Goal: Information Seeking & Learning: Learn about a topic

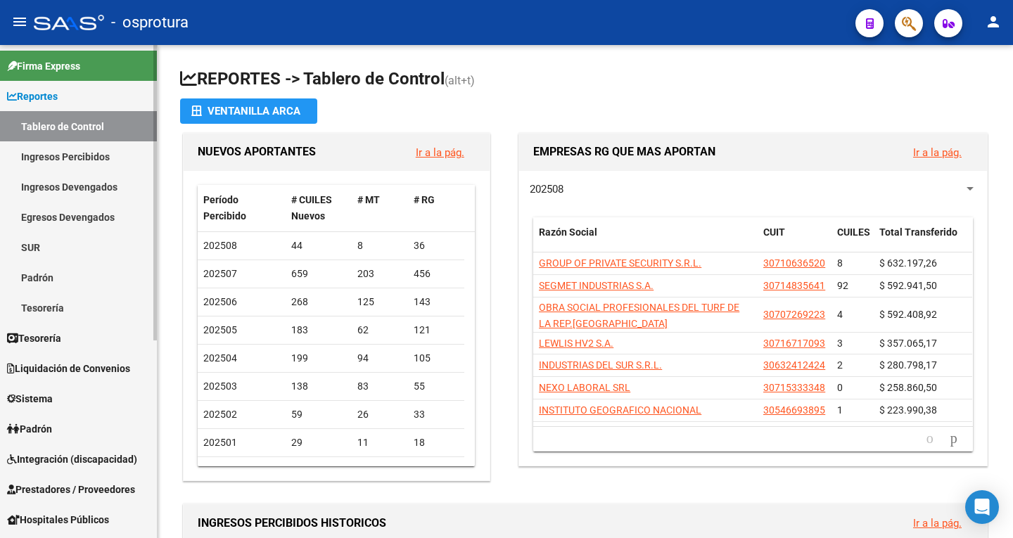
click at [58, 102] on span "Reportes" at bounding box center [32, 96] width 51 height 15
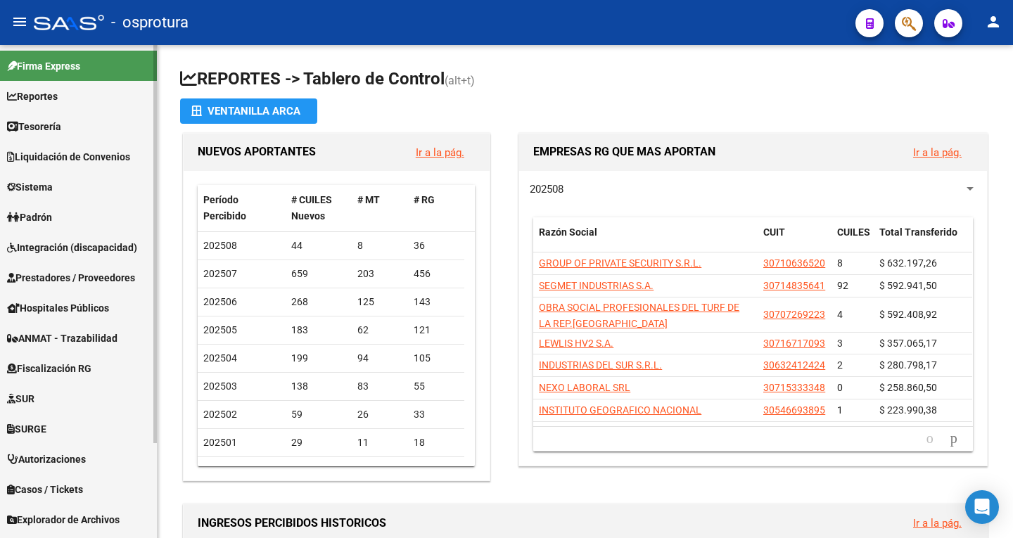
click at [58, 102] on span "Reportes" at bounding box center [32, 96] width 51 height 15
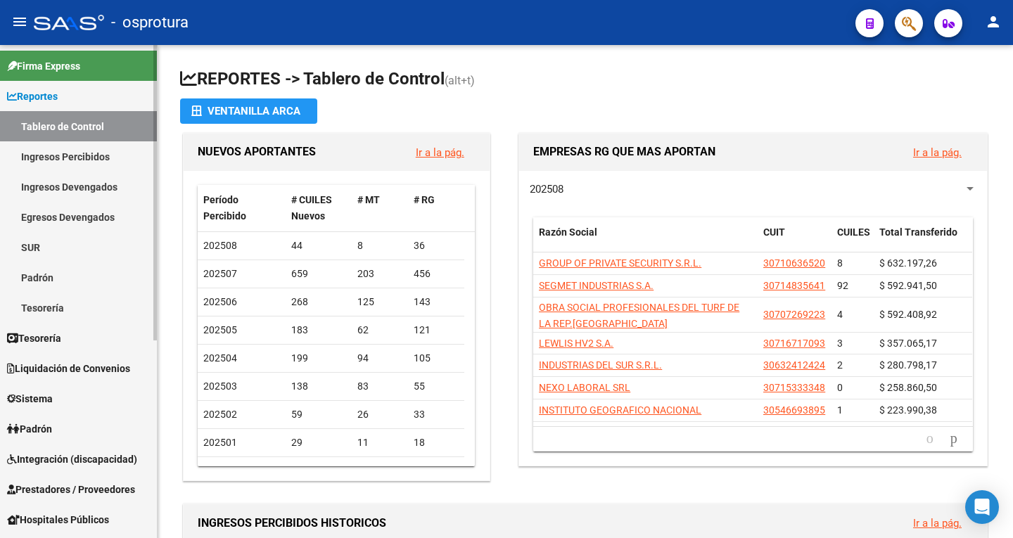
click at [58, 102] on span "Reportes" at bounding box center [32, 96] width 51 height 15
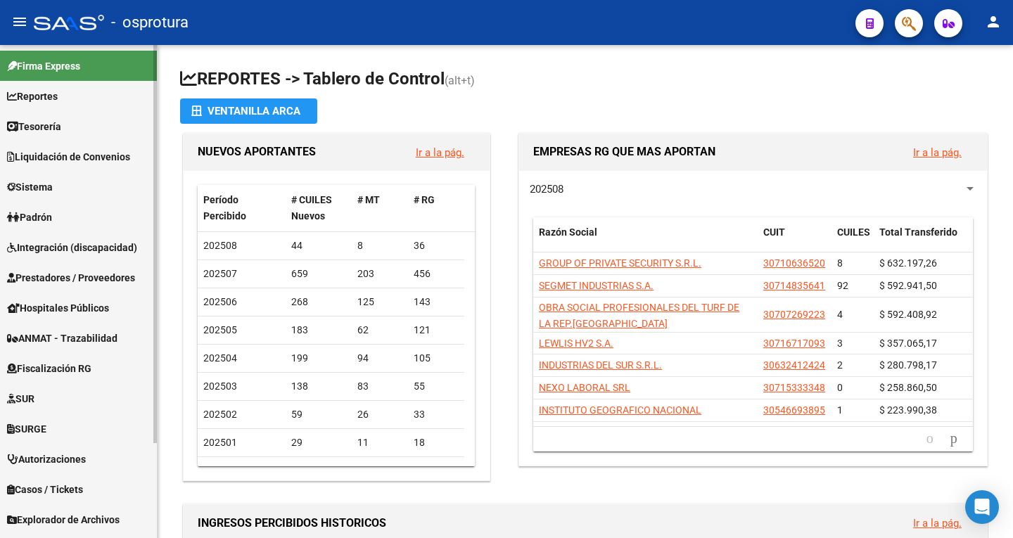
click at [69, 364] on span "Fiscalización RG" at bounding box center [49, 368] width 84 height 15
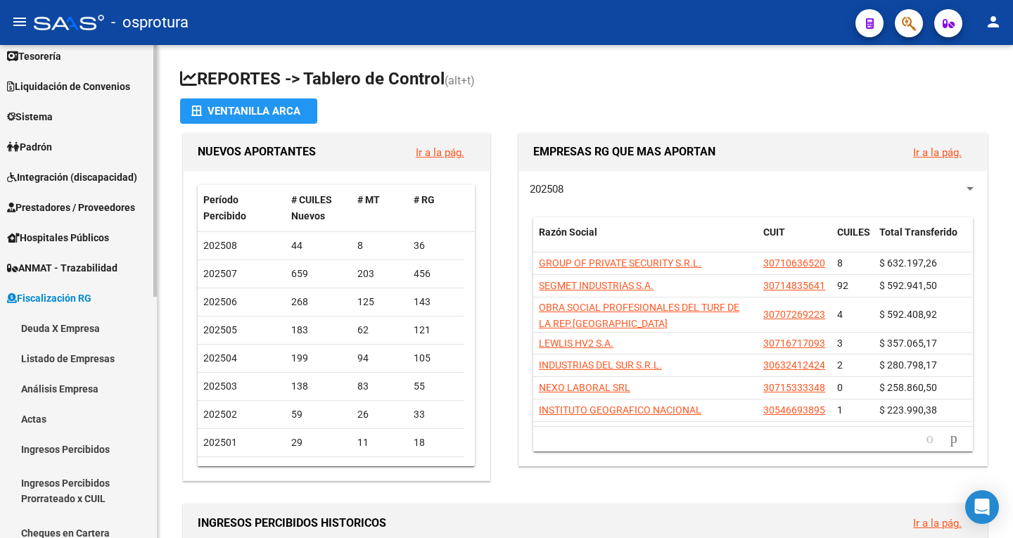
scroll to position [141, 0]
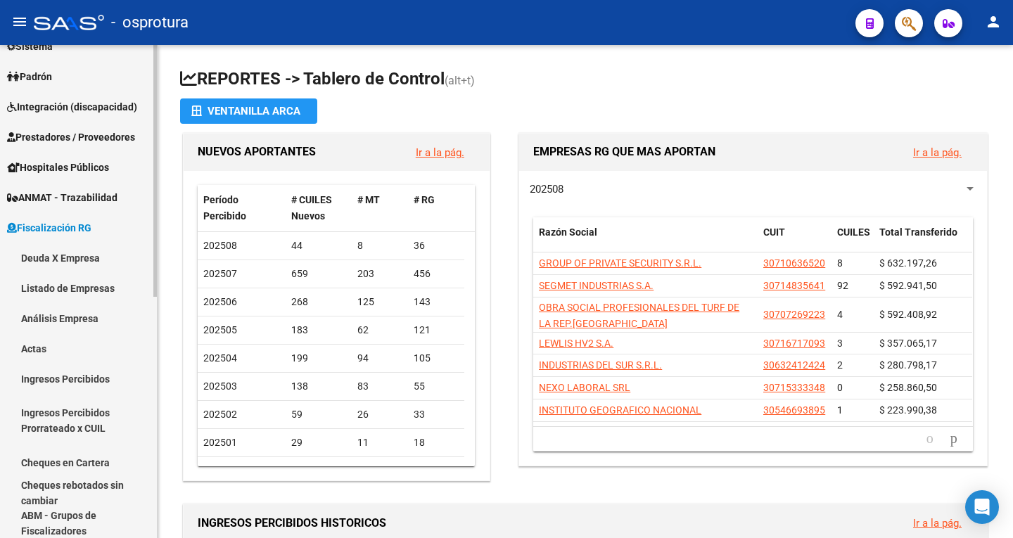
click at [66, 417] on link "Ingresos Percibidos Prorrateado x CUIL" at bounding box center [78, 420] width 157 height 53
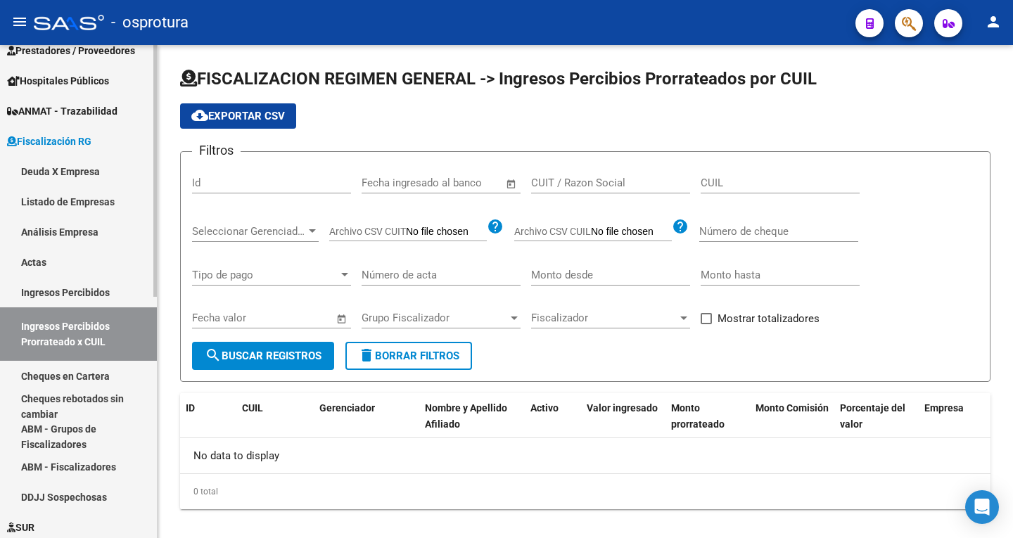
scroll to position [141, 0]
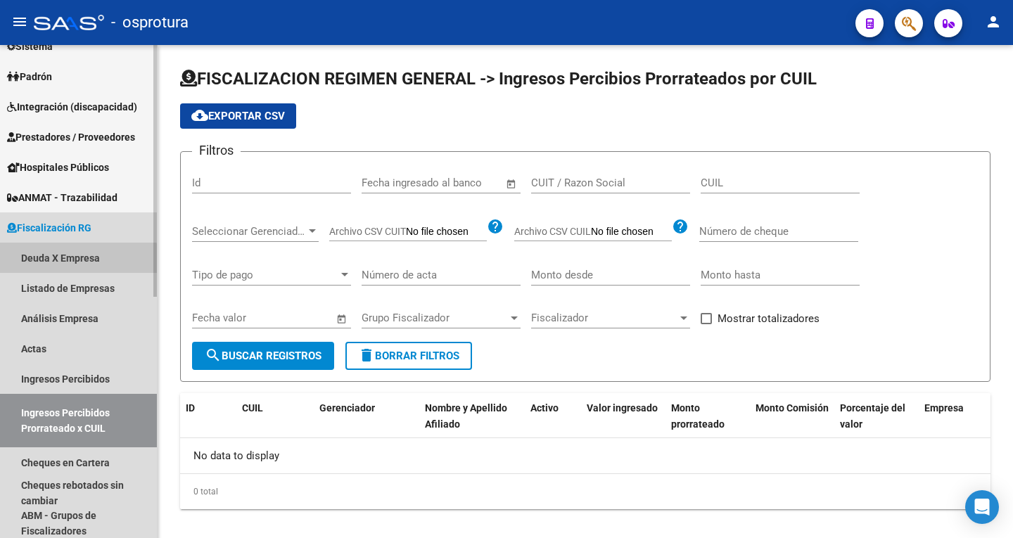
click at [68, 260] on link "Deuda X Empresa" at bounding box center [78, 258] width 157 height 30
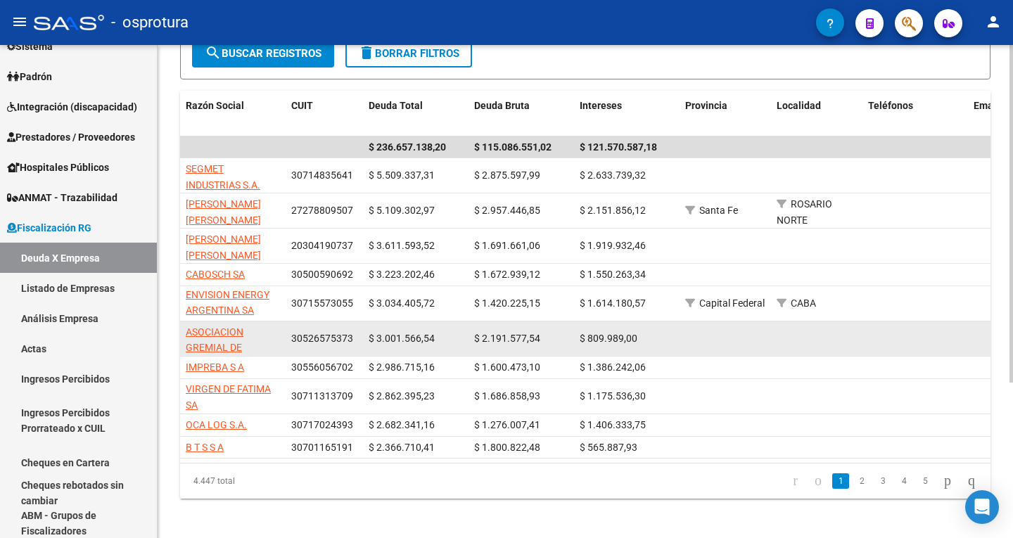
scroll to position [1, 0]
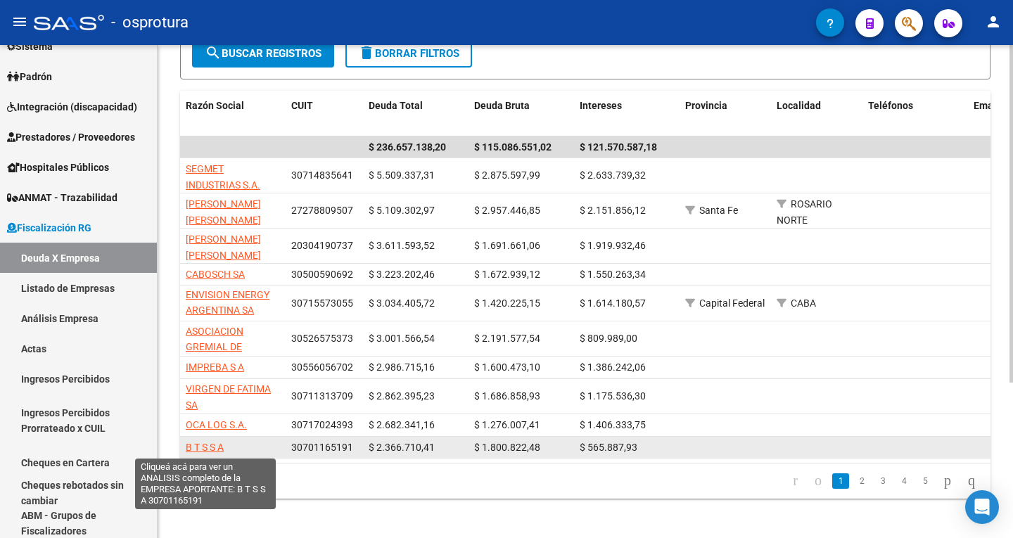
click at [215, 449] on span "B T S S A" at bounding box center [205, 447] width 38 height 11
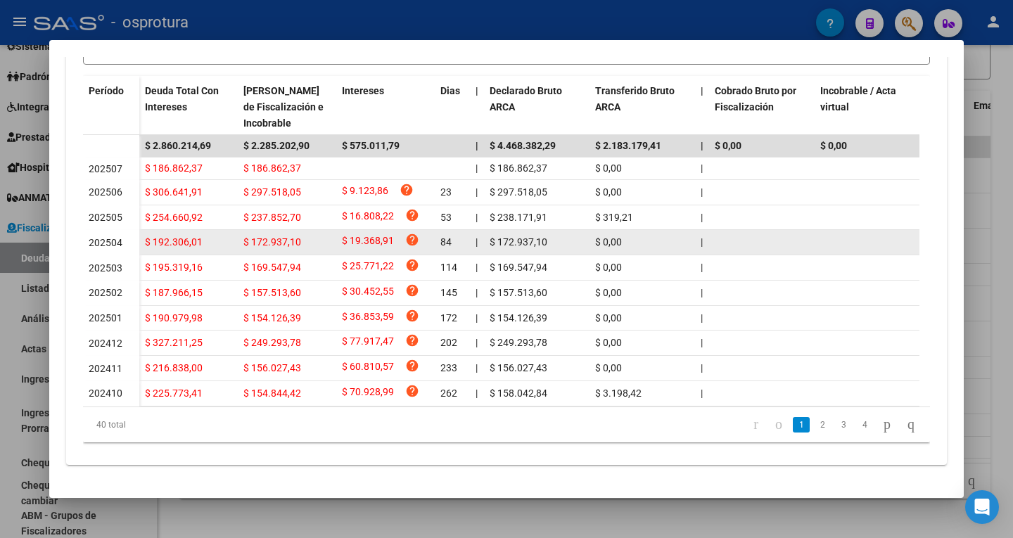
scroll to position [436, 0]
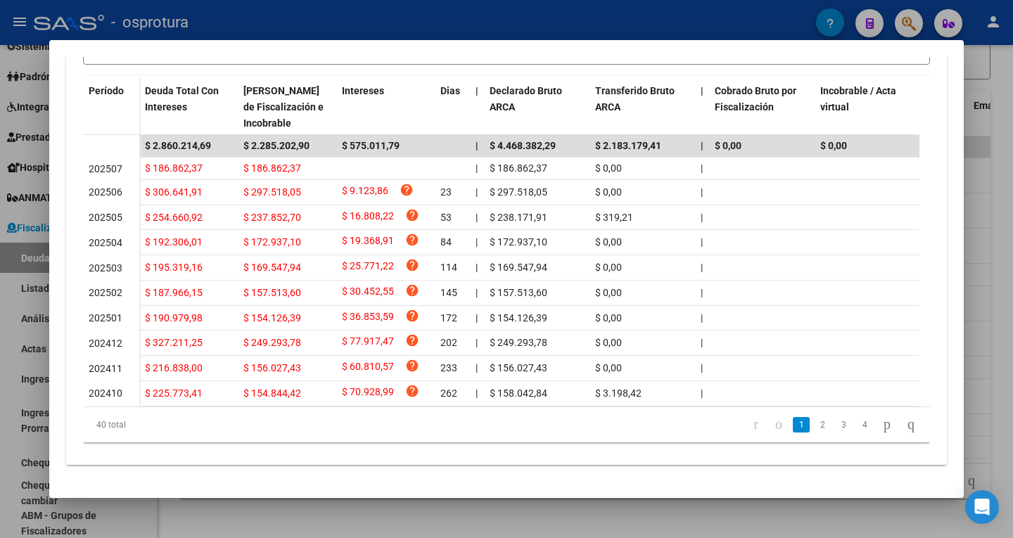
click at [1006, 175] on div at bounding box center [506, 269] width 1013 height 538
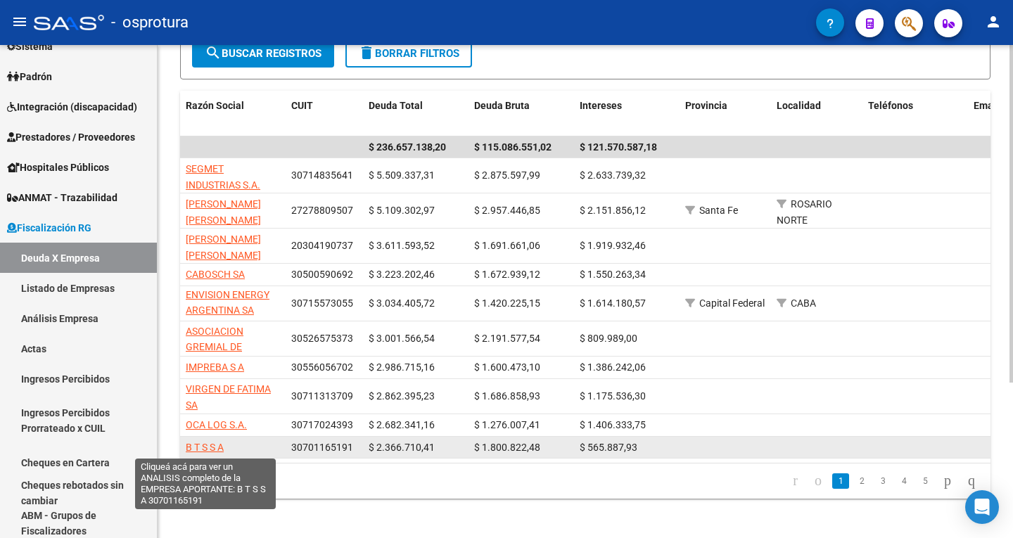
click at [218, 447] on span "B T S S A" at bounding box center [205, 447] width 38 height 11
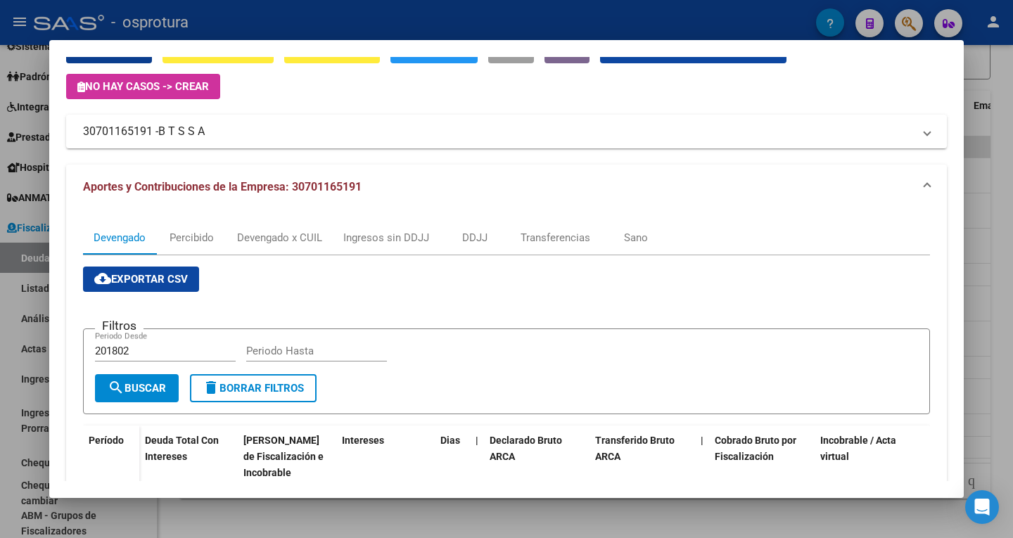
scroll to position [0, 0]
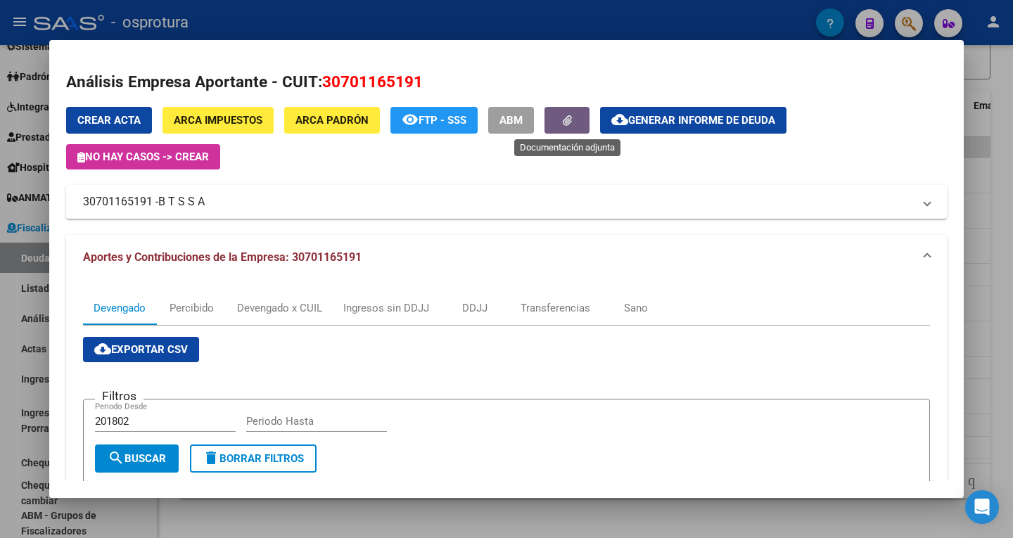
click at [580, 122] on button "button" at bounding box center [566, 120] width 45 height 26
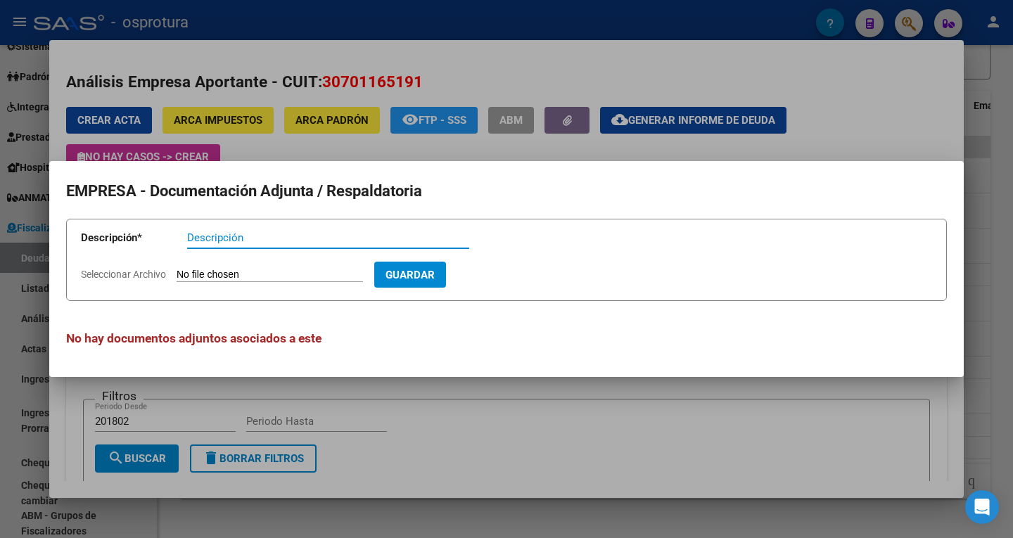
click at [210, 234] on input "Descripción" at bounding box center [328, 237] width 282 height 13
click at [210, 274] on input "Seleccionar Archivo" at bounding box center [270, 275] width 186 height 13
click at [426, 277] on span "Guardar" at bounding box center [409, 275] width 49 height 13
click at [567, 279] on form "Descripción * Descripción El campo es requerido Seleccionar Archivo Guardar" at bounding box center [506, 260] width 881 height 82
click at [451, 149] on div at bounding box center [506, 269] width 1013 height 538
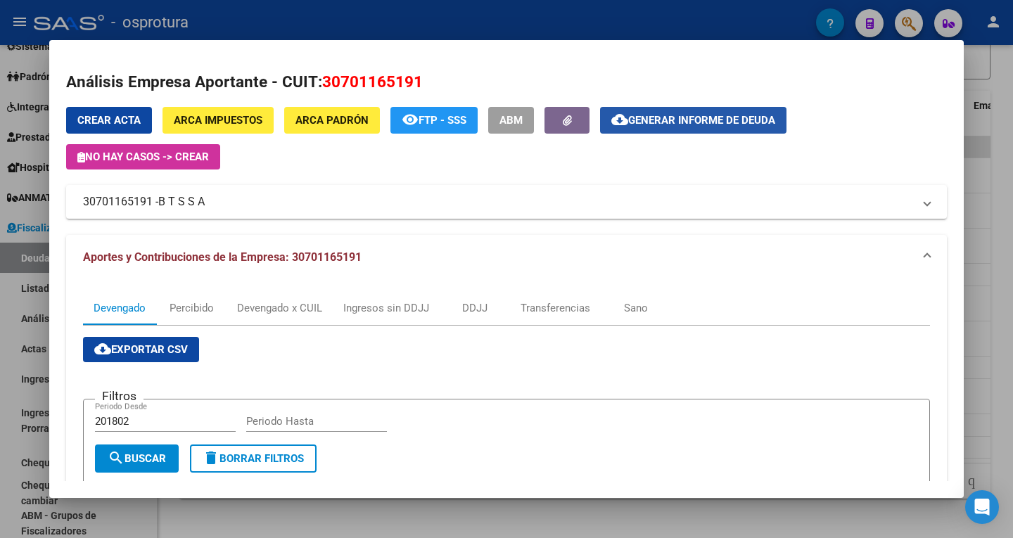
click at [678, 120] on span "Generar informe de deuda" at bounding box center [701, 121] width 147 height 13
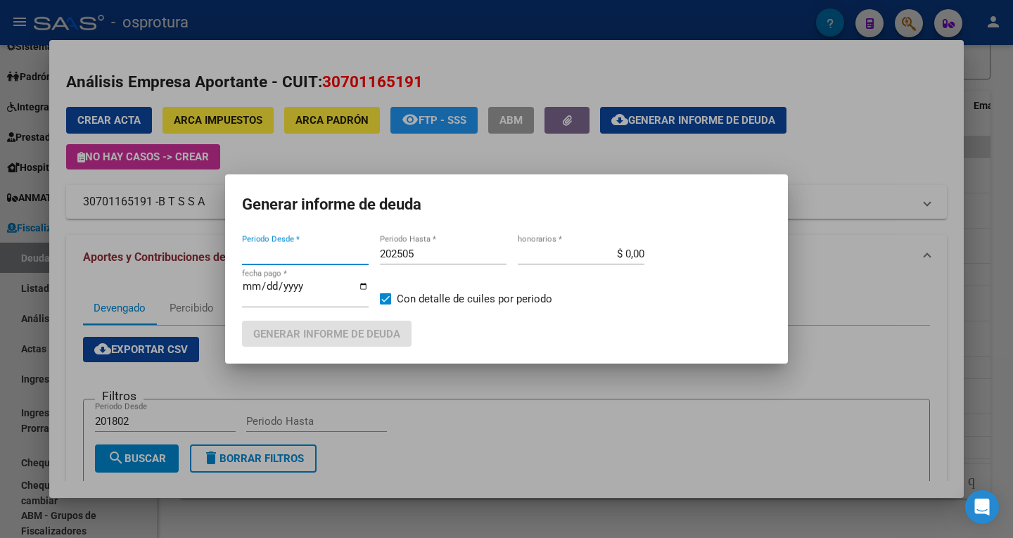
type input "201802"
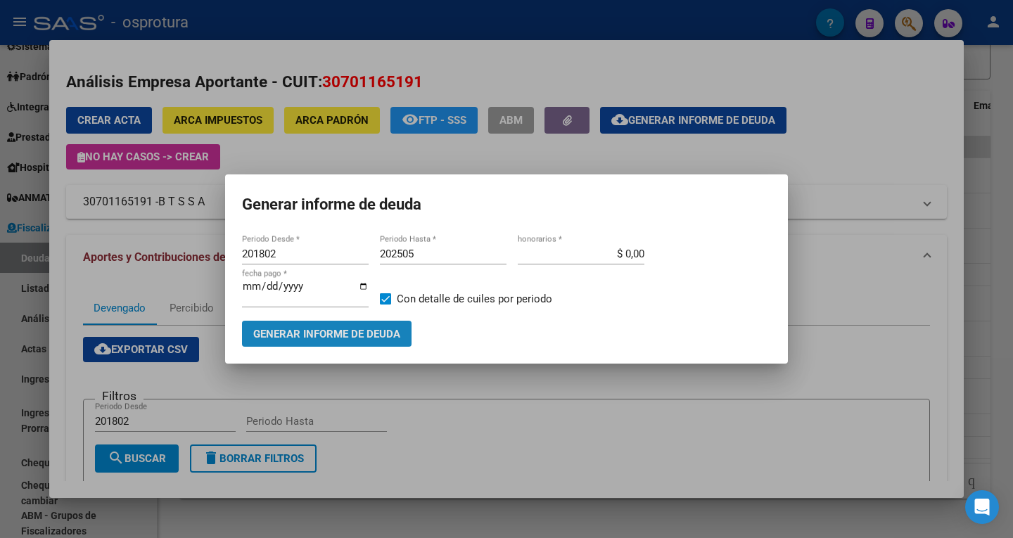
click at [328, 332] on span "Generar informe de deuda" at bounding box center [326, 334] width 147 height 13
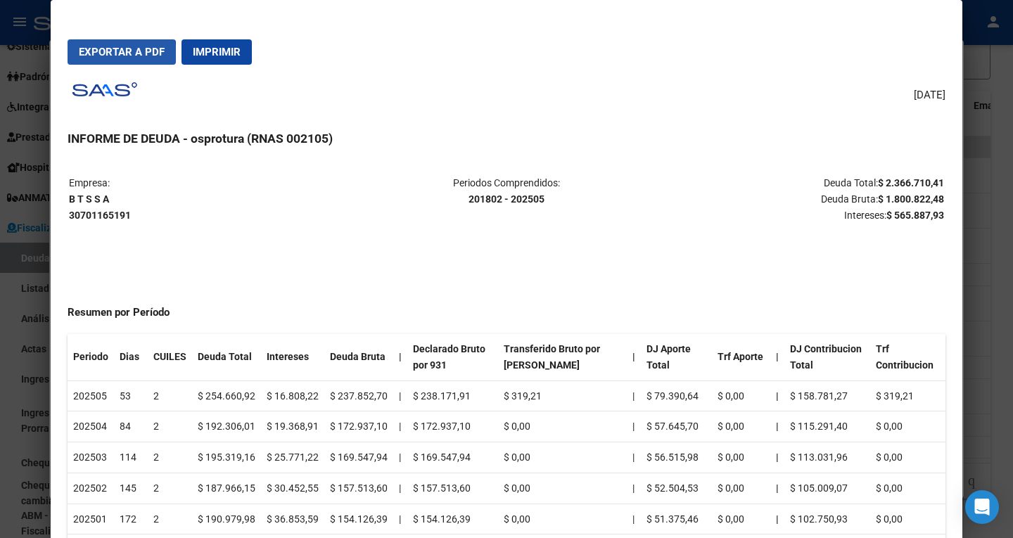
click at [109, 56] on span "Exportar a PDF" at bounding box center [122, 52] width 86 height 13
click at [992, 148] on div at bounding box center [506, 269] width 1013 height 538
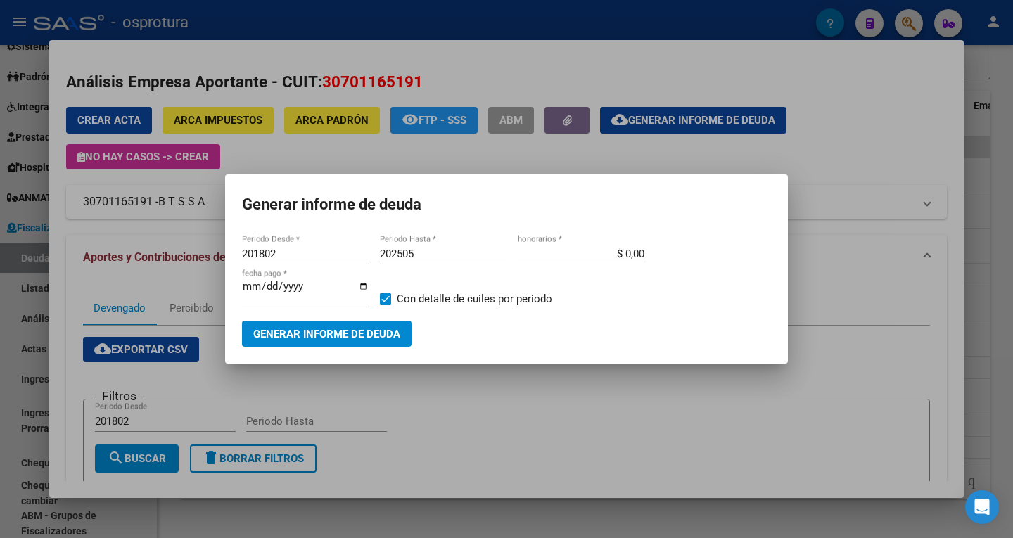
click at [866, 128] on div at bounding box center [506, 269] width 1013 height 538
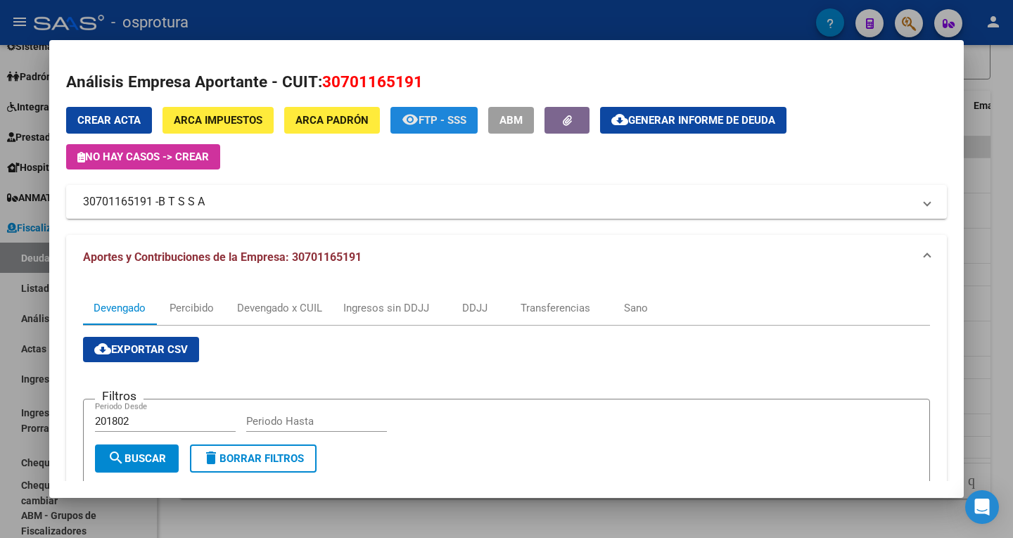
click at [423, 115] on span "FTP - SSS" at bounding box center [442, 121] width 48 height 13
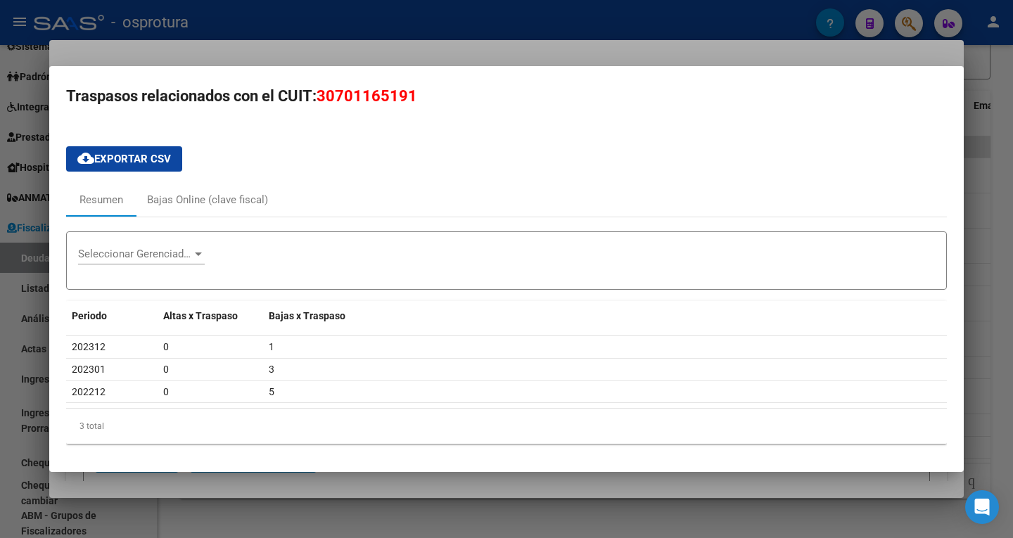
click at [469, 36] on div at bounding box center [506, 269] width 1013 height 538
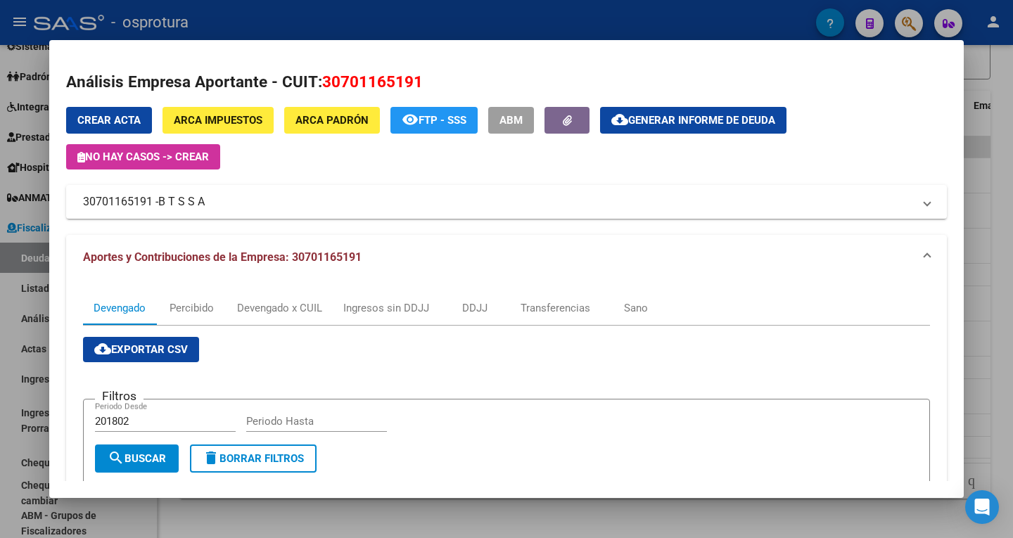
click at [336, 122] on span "ARCA Padrón" at bounding box center [331, 121] width 73 height 13
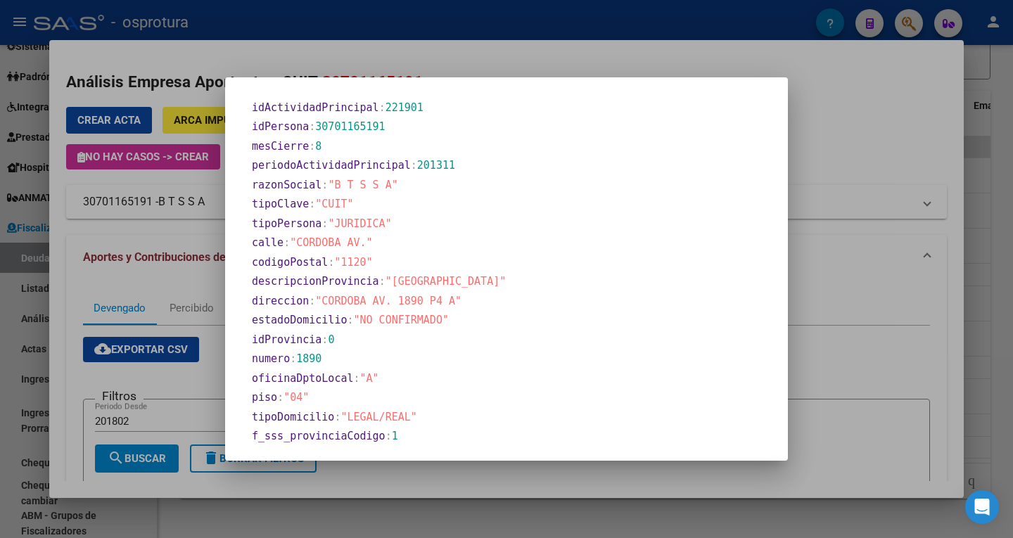
scroll to position [628, 0]
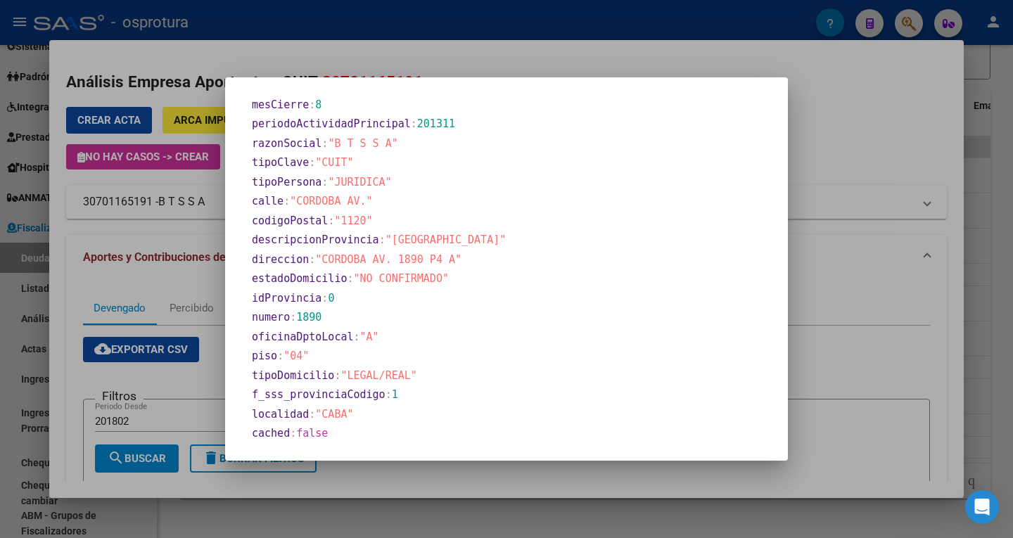
click at [482, 18] on div at bounding box center [506, 269] width 1013 height 538
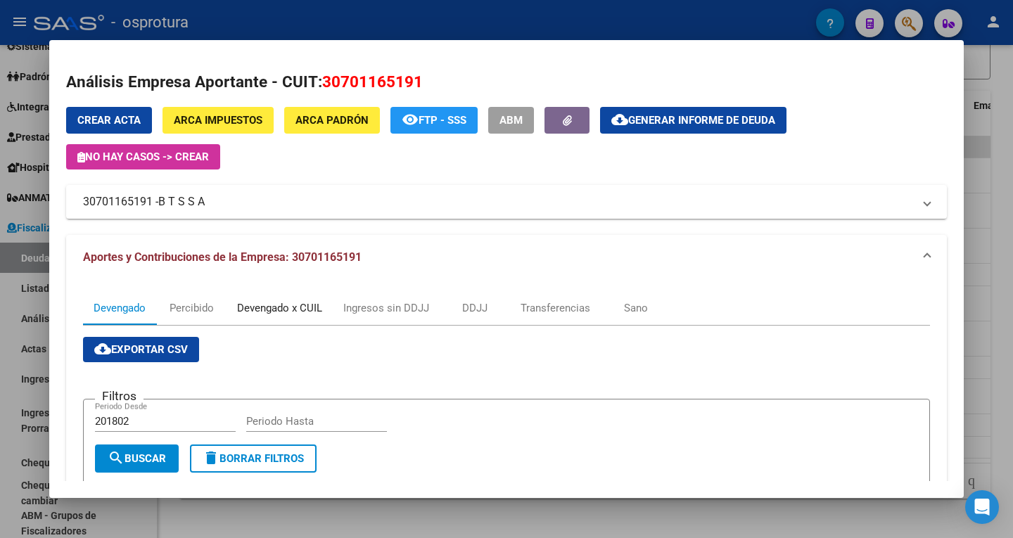
click at [302, 308] on div "Devengado x CUIL" at bounding box center [279, 307] width 85 height 15
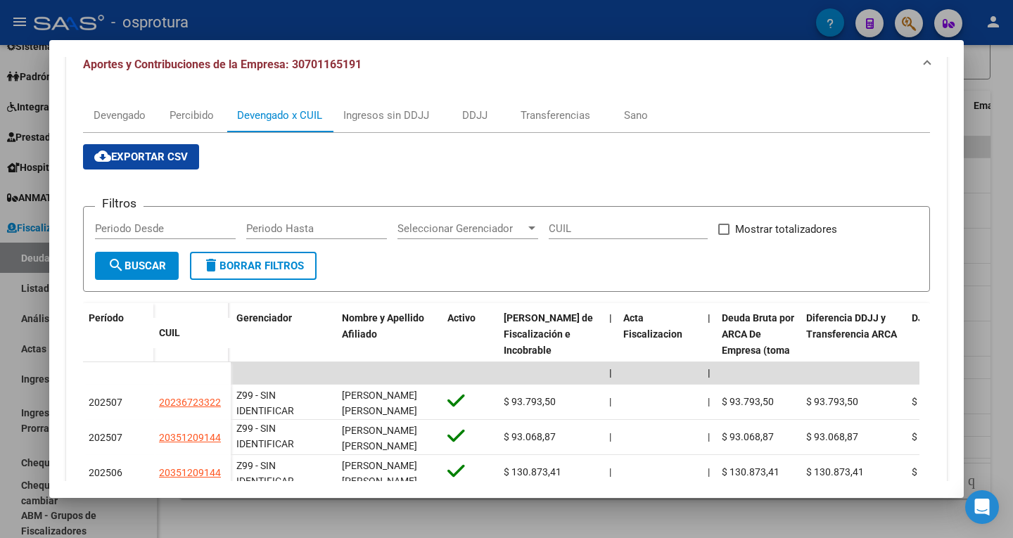
scroll to position [111, 0]
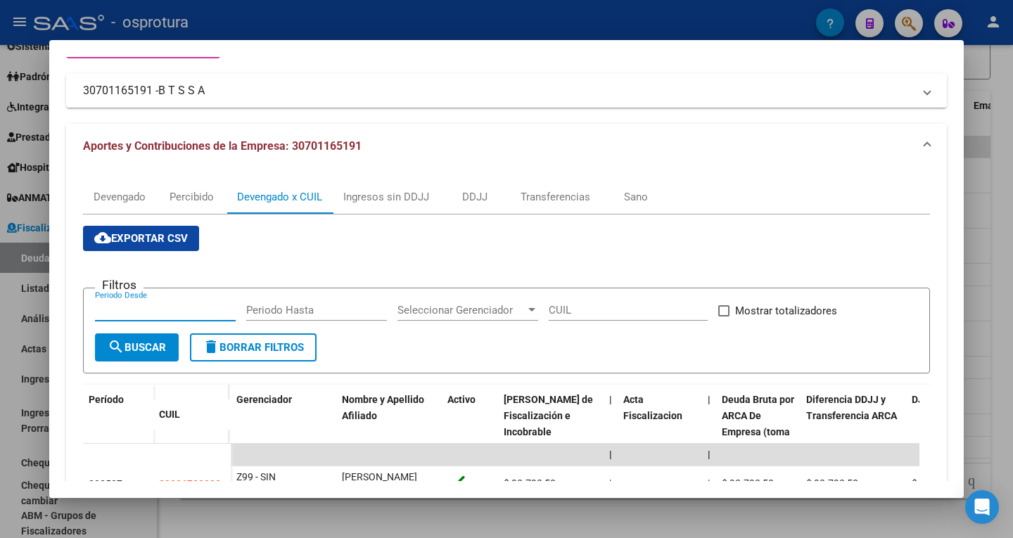
click at [179, 310] on input "Periodo Desde" at bounding box center [165, 310] width 141 height 13
click at [428, 305] on span "Seleccionar Gerenciador" at bounding box center [461, 310] width 128 height 13
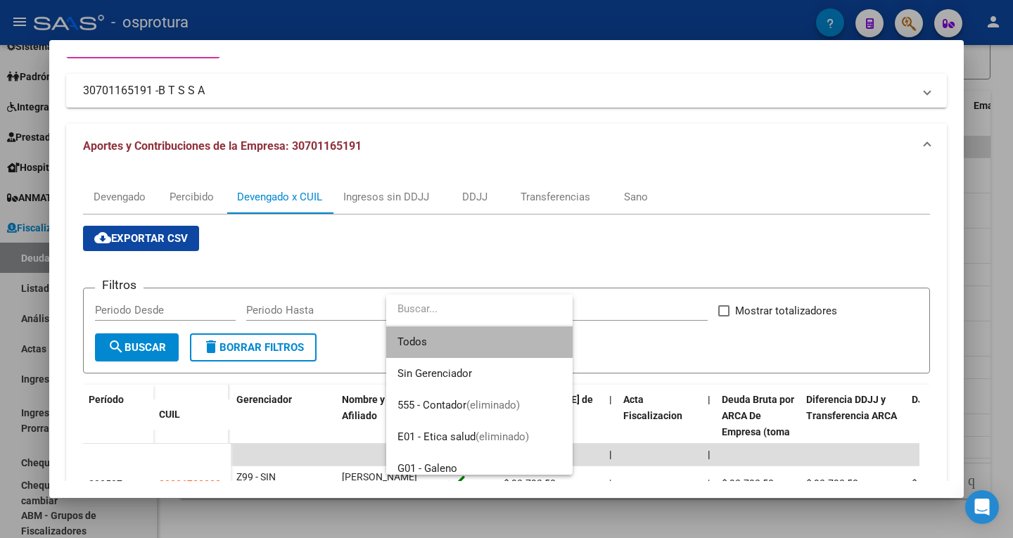
click at [426, 340] on span "Todos" at bounding box center [479, 342] width 164 height 32
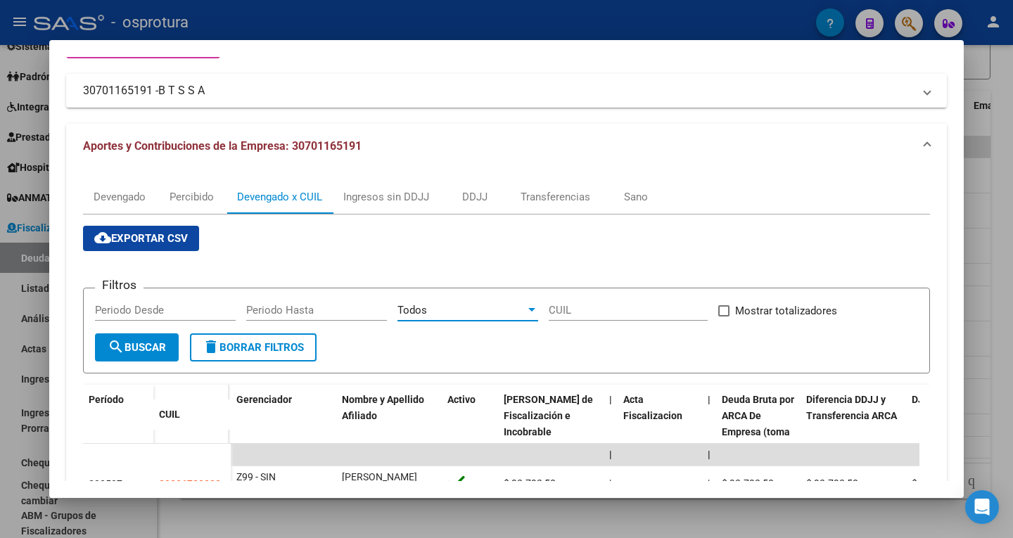
click at [162, 311] on input "Periodo Desde" at bounding box center [165, 310] width 141 height 13
type input "202407"
click at [274, 307] on input "Periodo Hasta" at bounding box center [316, 310] width 141 height 13
type input "202507"
click at [160, 351] on span "search Buscar" at bounding box center [137, 347] width 58 height 13
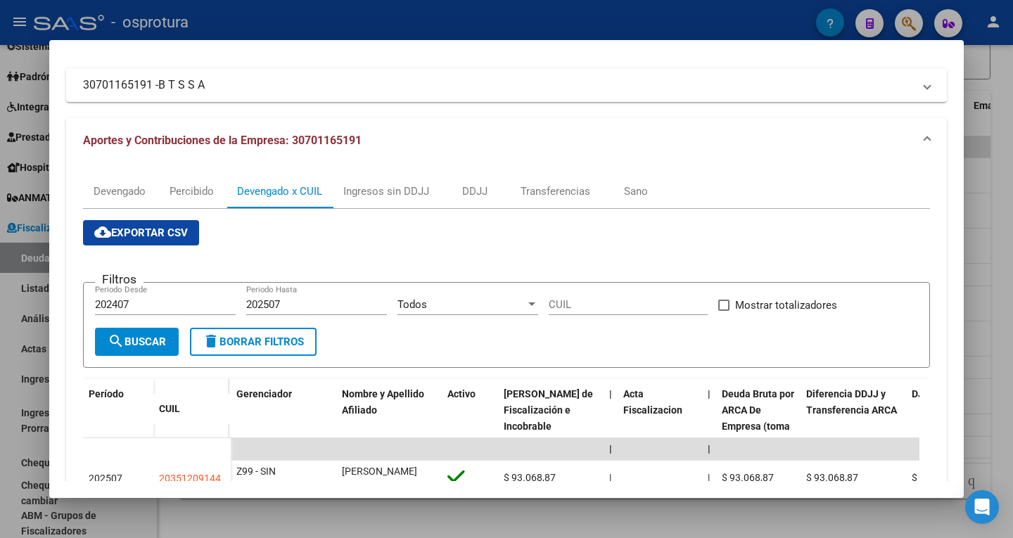
scroll to position [141, 0]
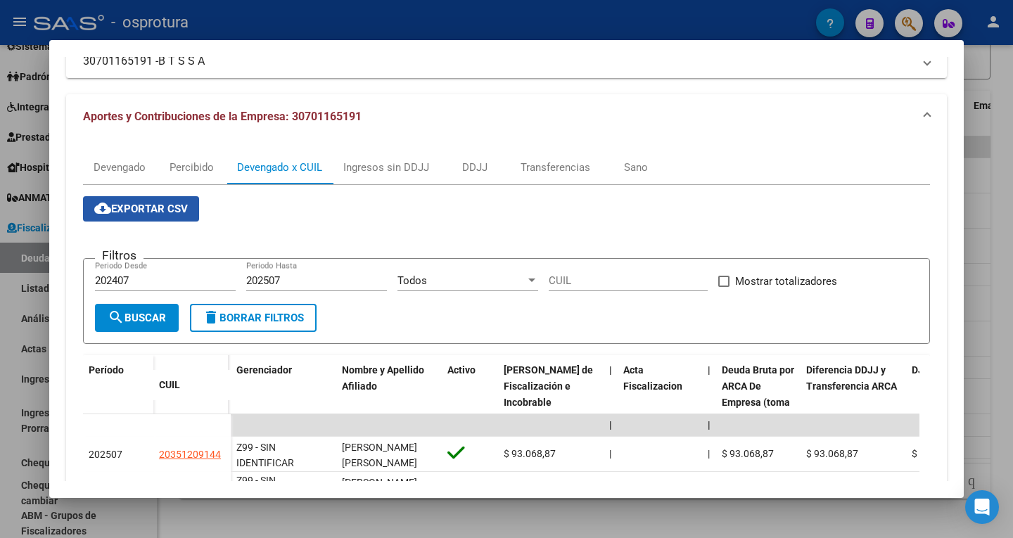
click at [174, 212] on span "cloud_download Exportar CSV" at bounding box center [141, 209] width 94 height 13
